Goal: Task Accomplishment & Management: Manage account settings

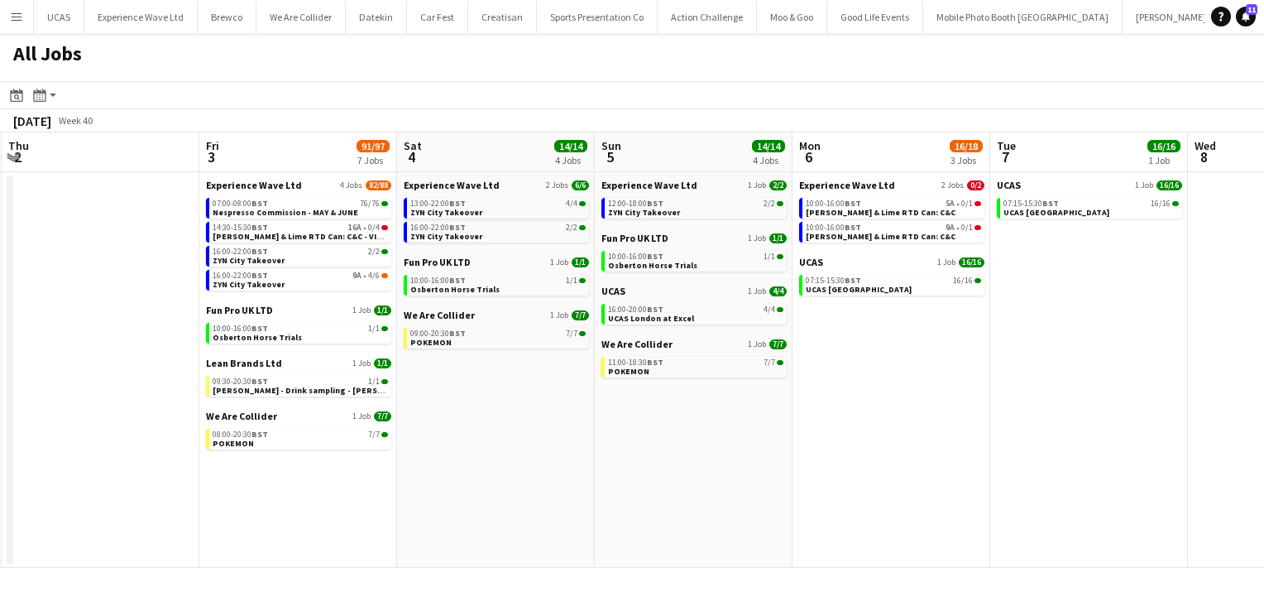
scroll to position [0, 599]
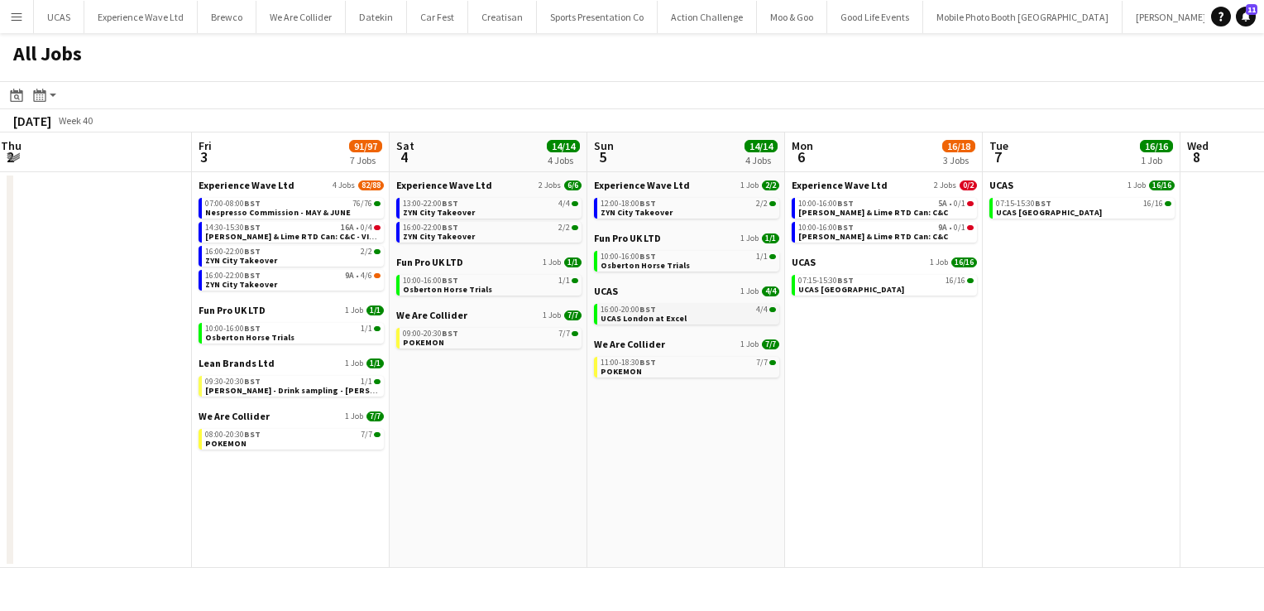
click at [664, 316] on span "UCAS London at Excel" at bounding box center [644, 318] width 86 height 11
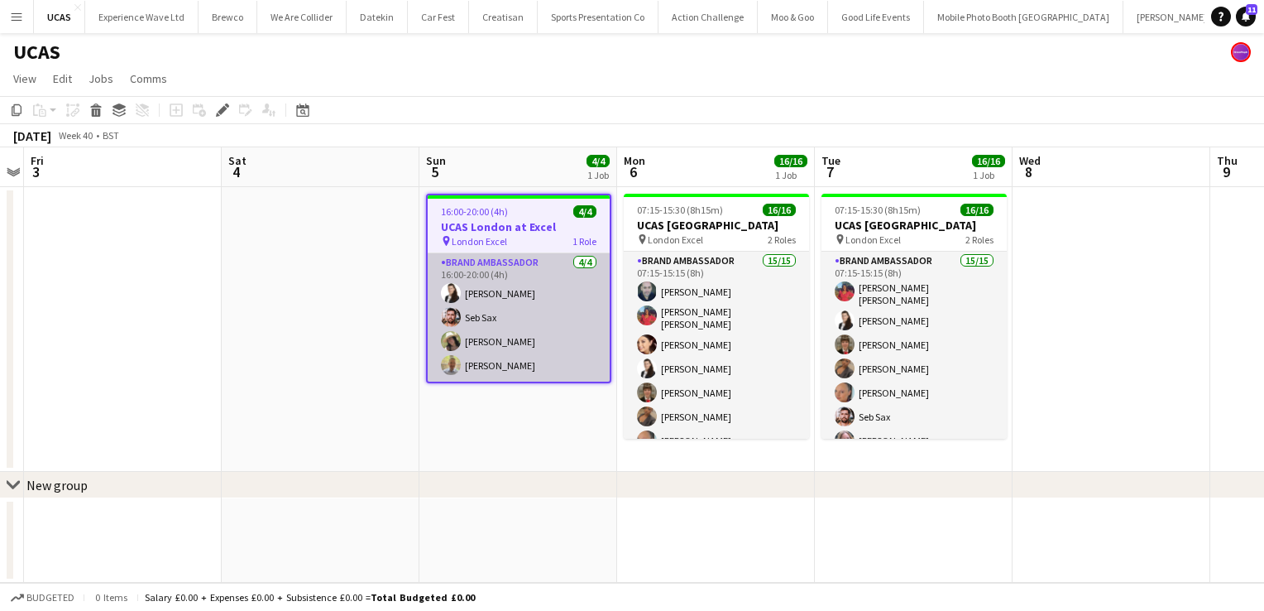
click at [549, 343] on app-card-role "Brand Ambassador 4/4 16:00-20:00 (4h) Mariia Legun Seb Sax rocio cejas Tony Sto…" at bounding box center [519, 317] width 182 height 128
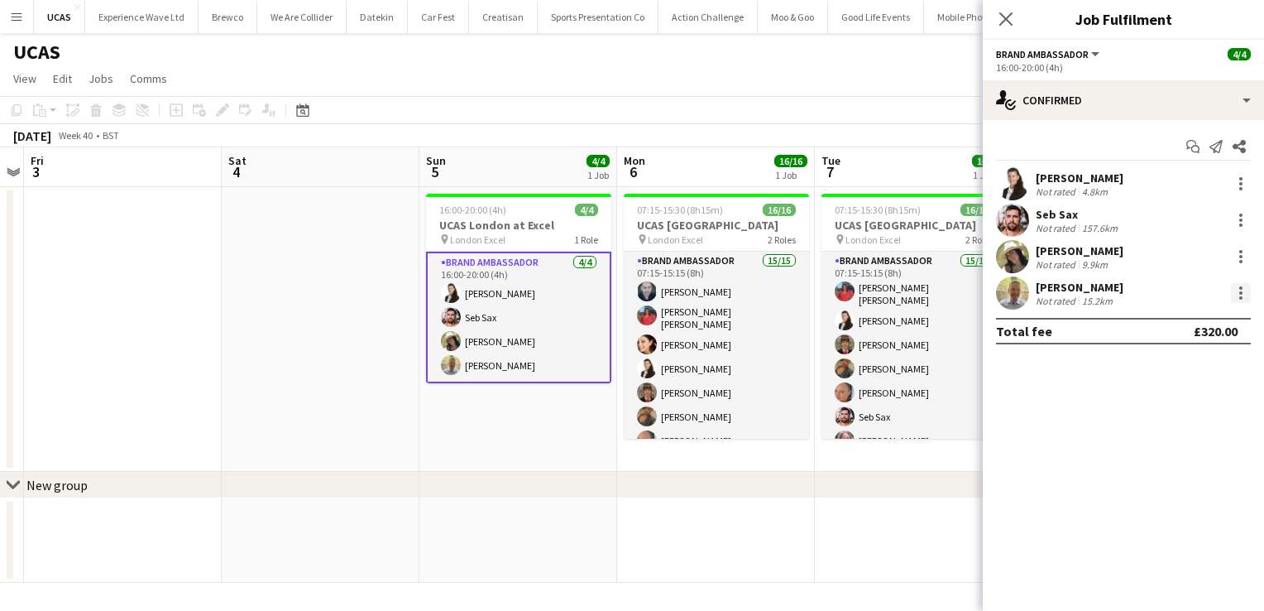
click at [1241, 290] on div at bounding box center [1241, 293] width 20 height 20
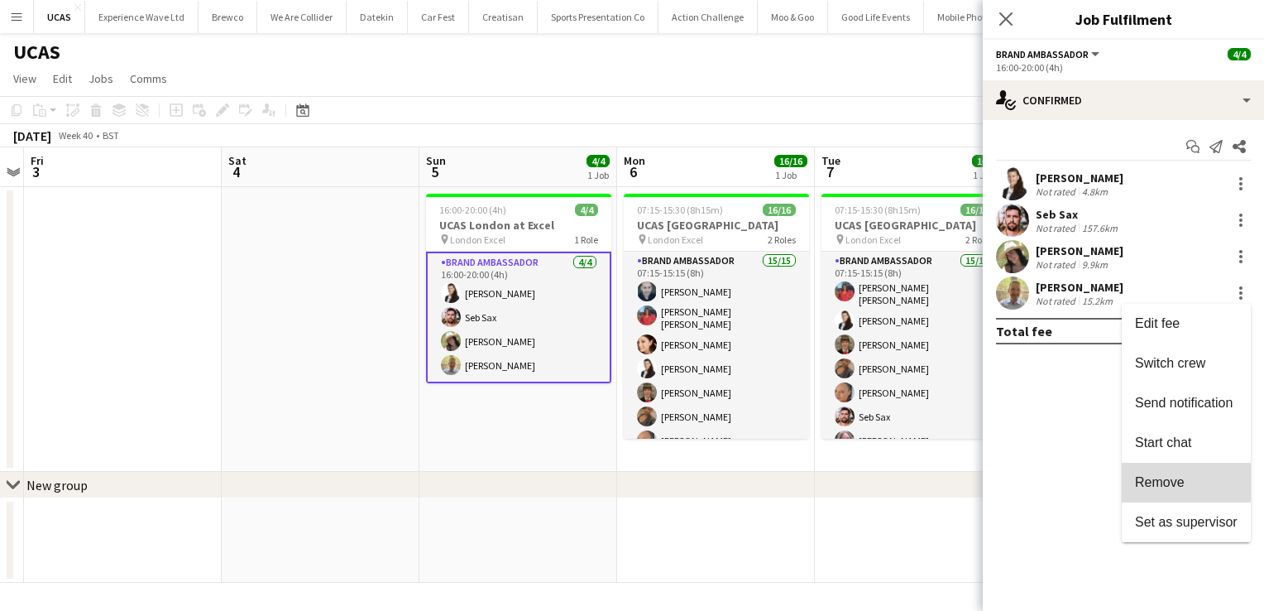
click at [1155, 482] on span "Remove" at bounding box center [1160, 482] width 50 height 14
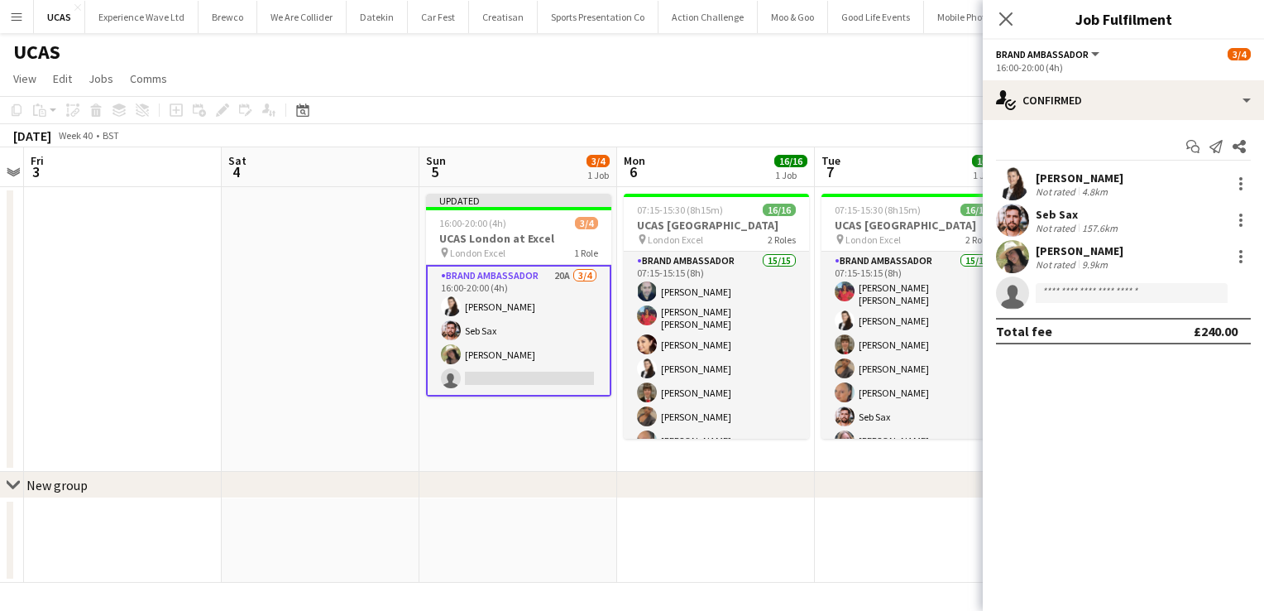
click at [556, 429] on app-date-cell "Updated 16:00-20:00 (4h) 3/4 UCAS London at Excel pin London Excel 1 Role Brand…" at bounding box center [518, 329] width 198 height 285
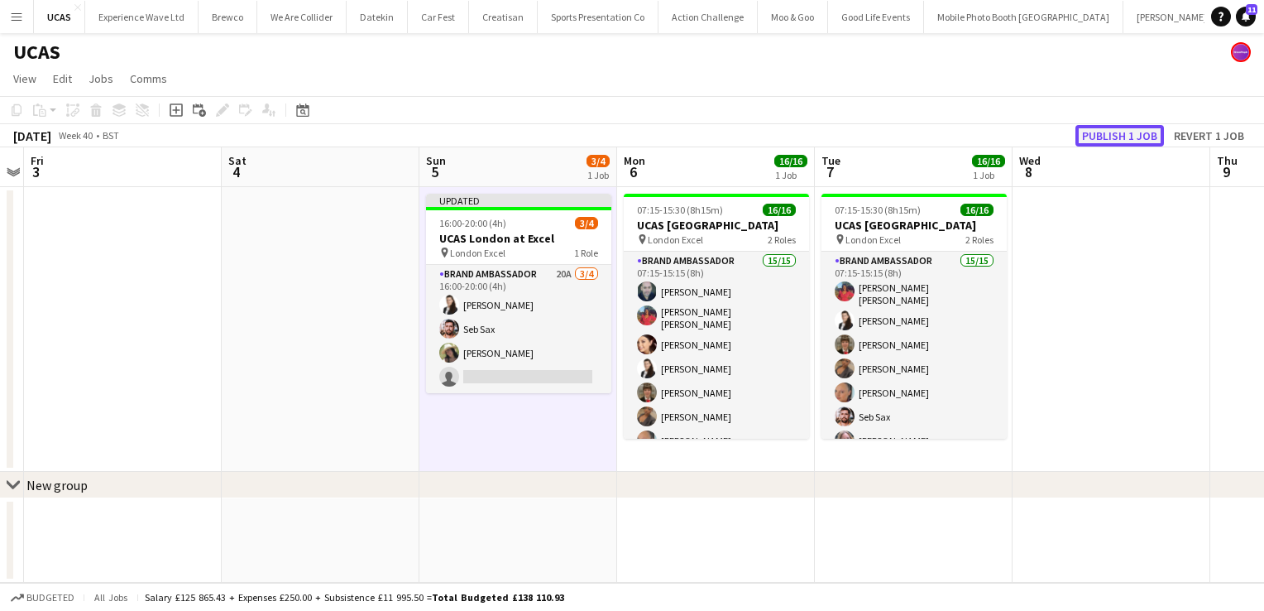
click at [1105, 136] on button "Publish 1 job" at bounding box center [1120, 136] width 89 height 22
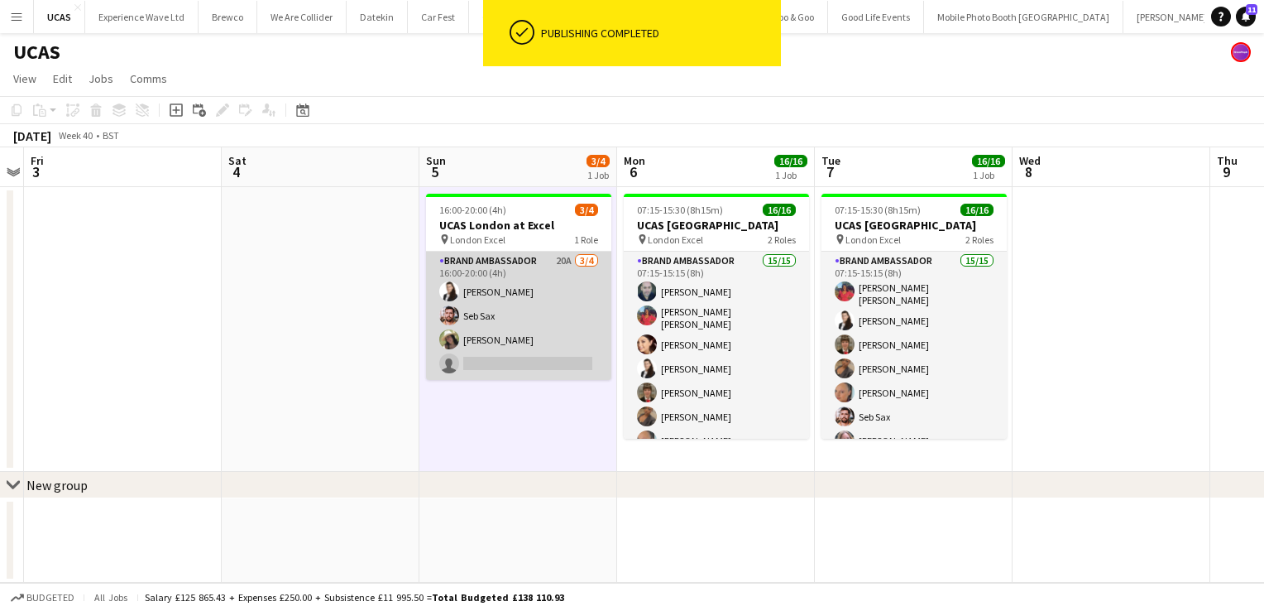
click at [554, 349] on app-card-role "Brand Ambassador 20A 3/4 16:00-20:00 (4h) Mariia Legun Seb Sax rocio cejas sing…" at bounding box center [518, 316] width 185 height 128
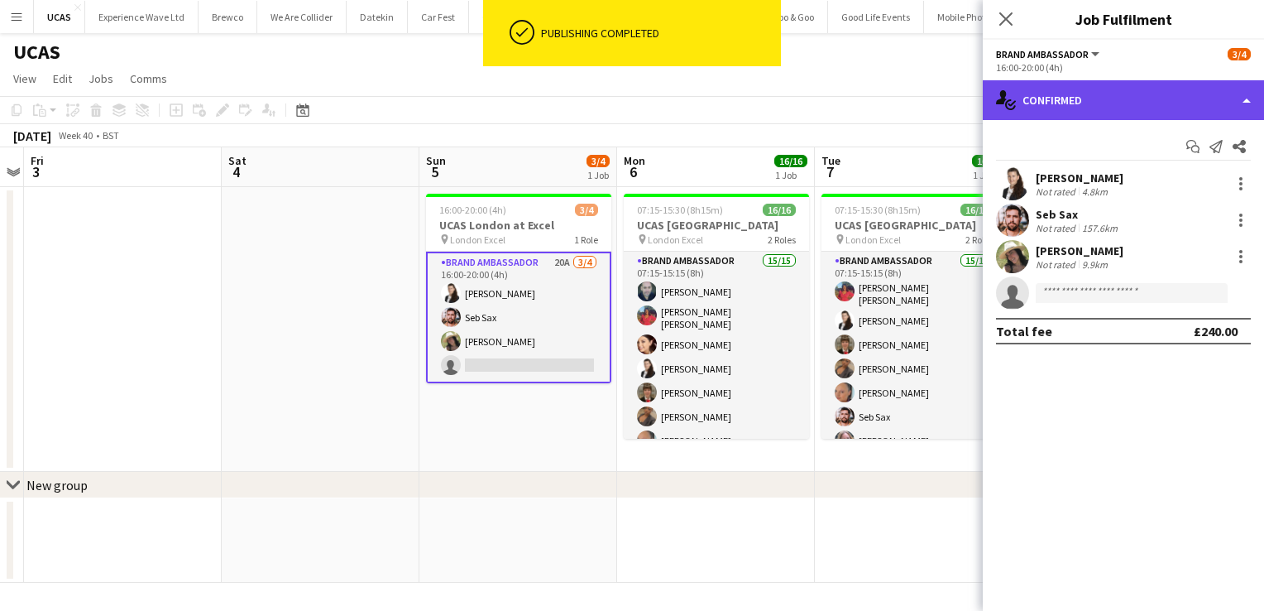
click at [1251, 105] on div "single-neutral-actions-check-2 Confirmed" at bounding box center [1123, 100] width 281 height 40
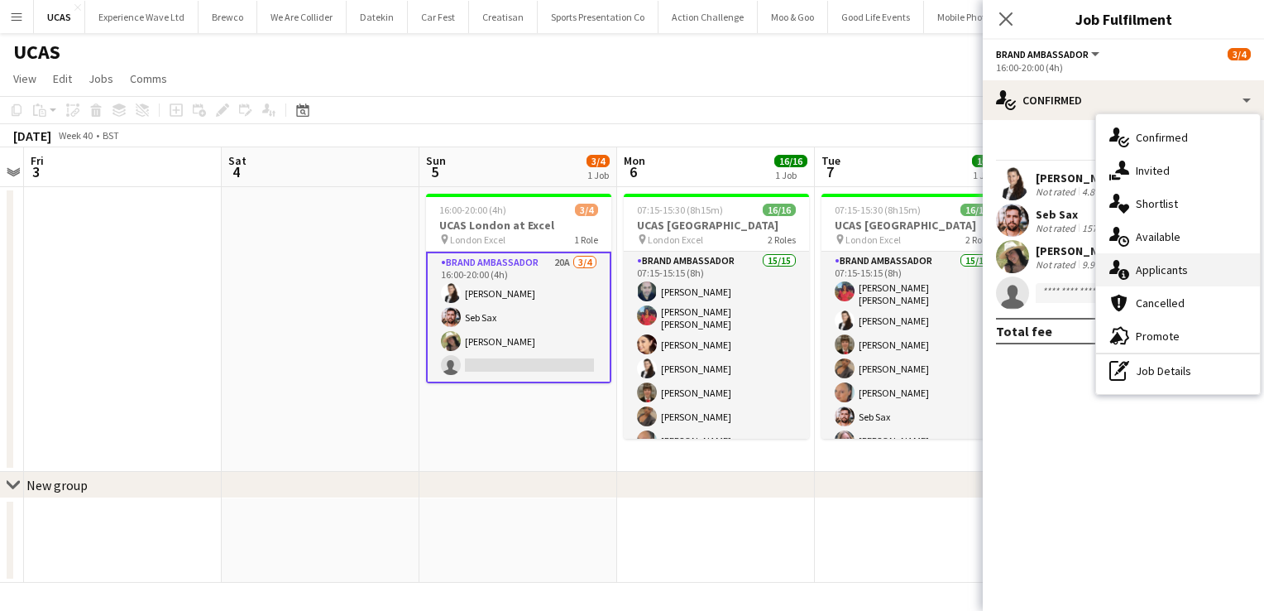
click at [1190, 261] on div "single-neutral-actions-information Applicants" at bounding box center [1178, 269] width 164 height 33
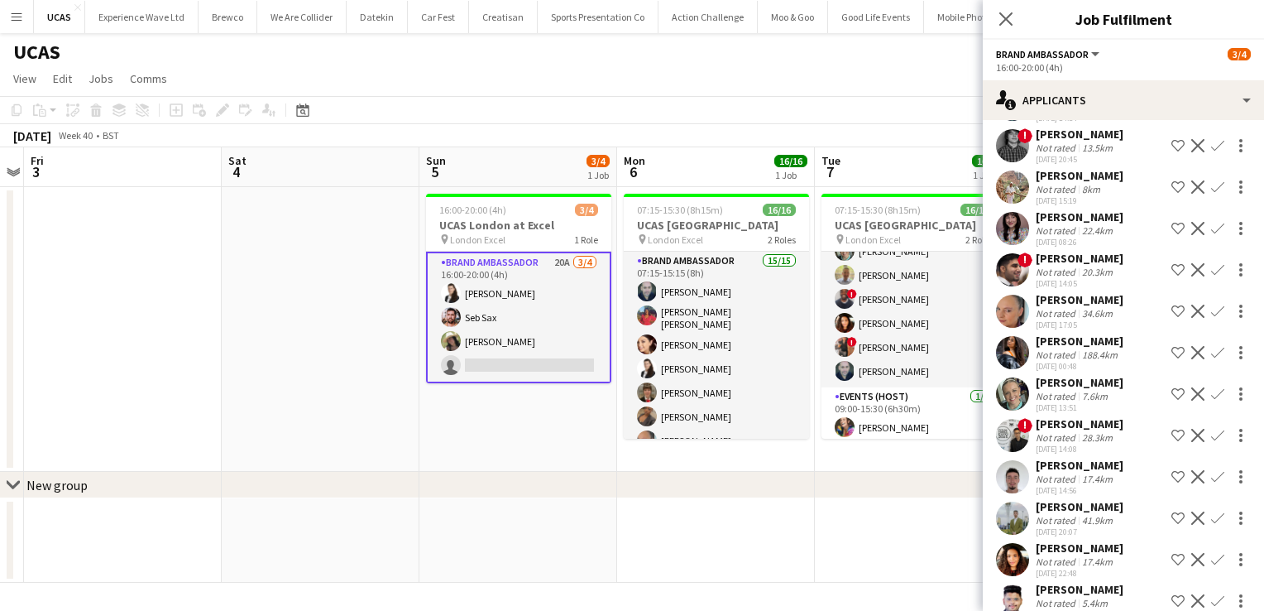
scroll to position [115, 0]
click at [1061, 382] on div "Kimberley Hirst-Jones" at bounding box center [1080, 381] width 88 height 15
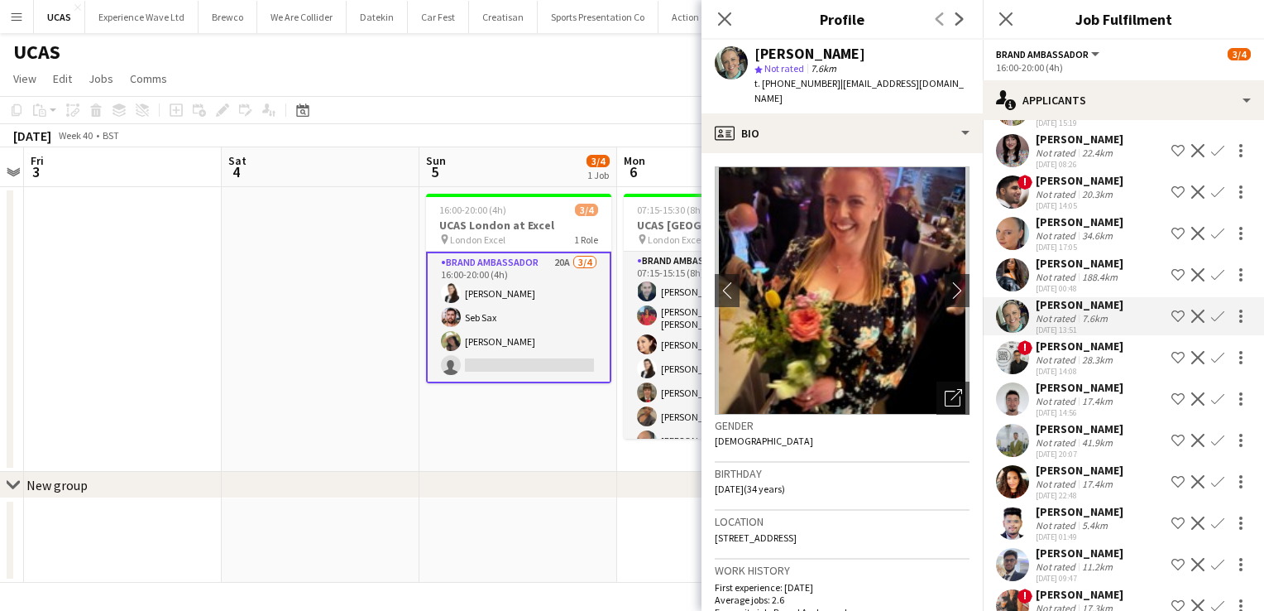
scroll to position [192, 0]
